Goal: Task Accomplishment & Management: Complete application form

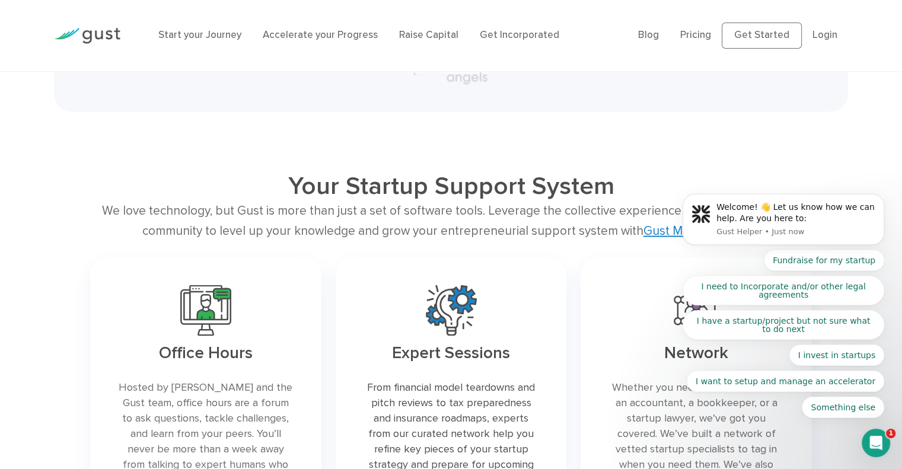
scroll to position [2315, 0]
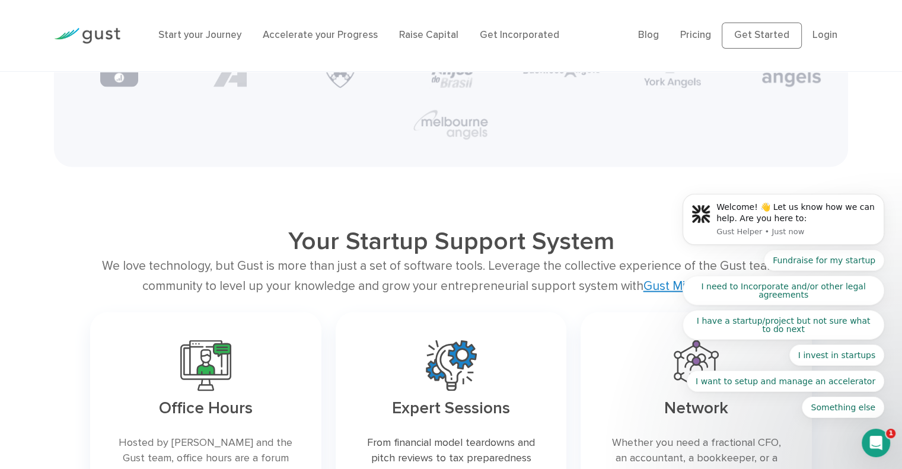
click at [771, 44] on body "Welcome! 👋 Let us know how we can help. Are you here to: Gust Helper • Just now…" at bounding box center [784, 224] width 228 height 418
click at [766, 37] on body "Welcome! 👋 Let us know how we can help. Are you here to: Gust Helper • Just now…" at bounding box center [784, 224] width 228 height 418
click at [405, 36] on link "Raise Capital" at bounding box center [428, 35] width 59 height 12
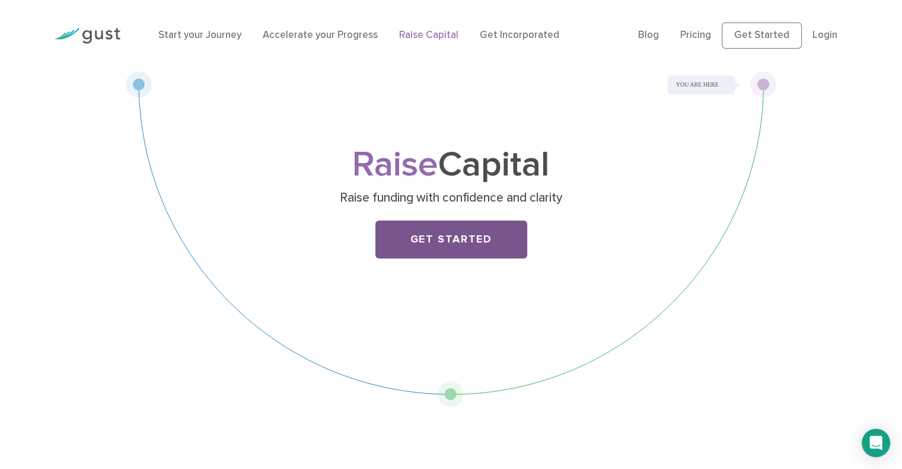
click at [465, 226] on link "Get Started" at bounding box center [451, 240] width 152 height 38
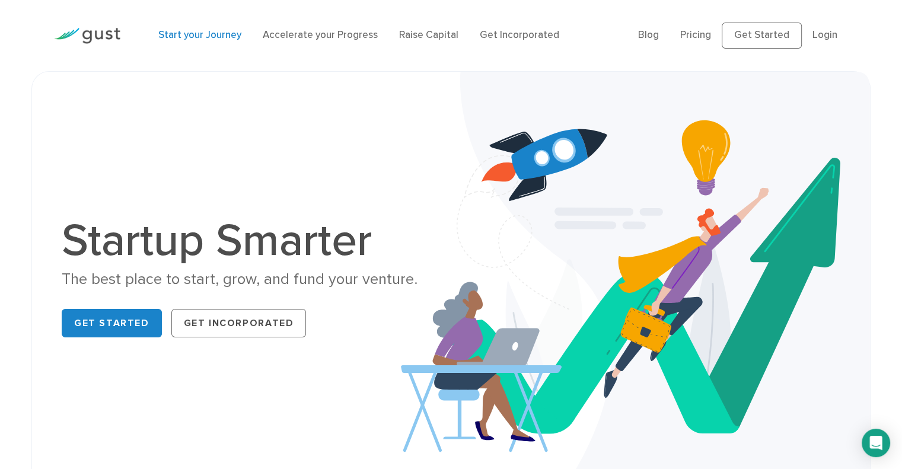
click at [215, 38] on link "Start your Journey" at bounding box center [199, 35] width 83 height 12
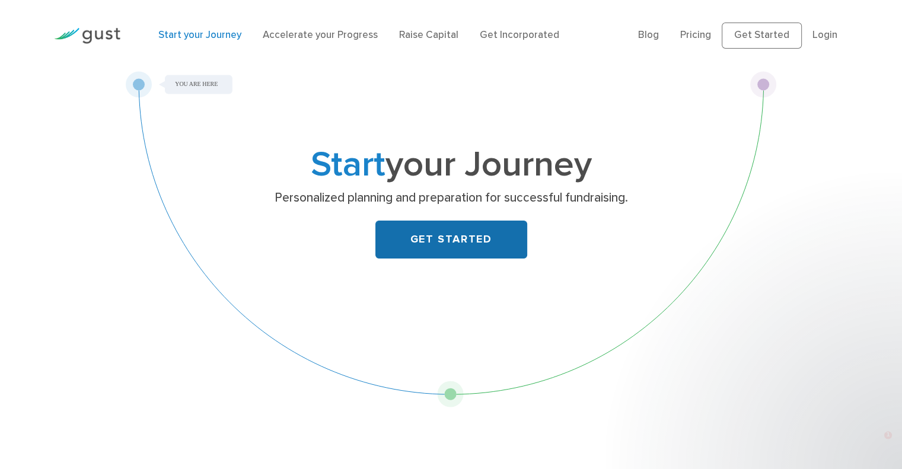
click at [422, 242] on link "GET STARTED" at bounding box center [451, 240] width 152 height 38
